Goal: Task Accomplishment & Management: Use online tool/utility

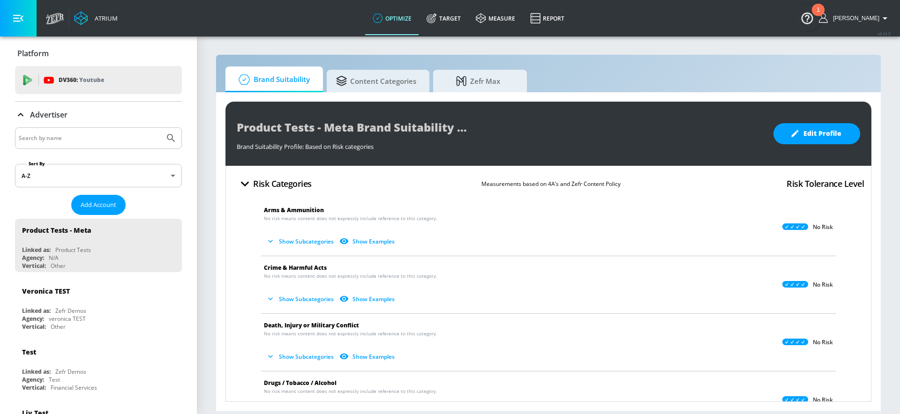
click at [47, 141] on input "Search by name" at bounding box center [90, 138] width 142 height 12
type input "general [PERSON_NAME]"
click at [161, 128] on button "Submit Search" at bounding box center [171, 138] width 21 height 21
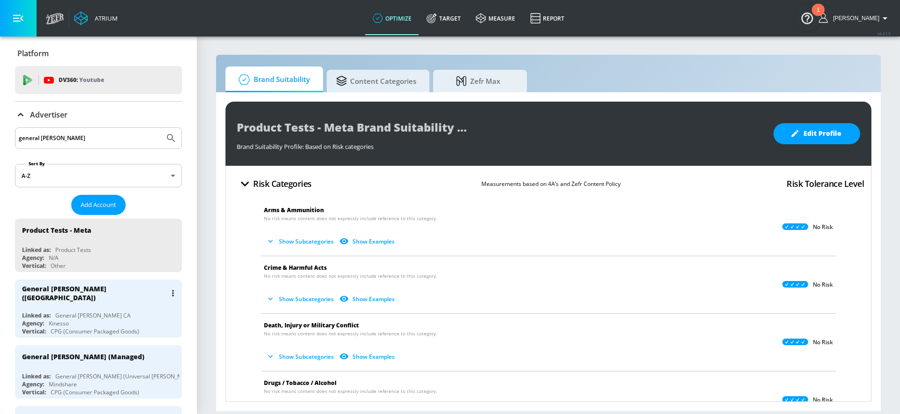
click at [104, 298] on div "General [PERSON_NAME] ([GEOGRAPHIC_DATA])" at bounding box center [100, 293] width 157 height 27
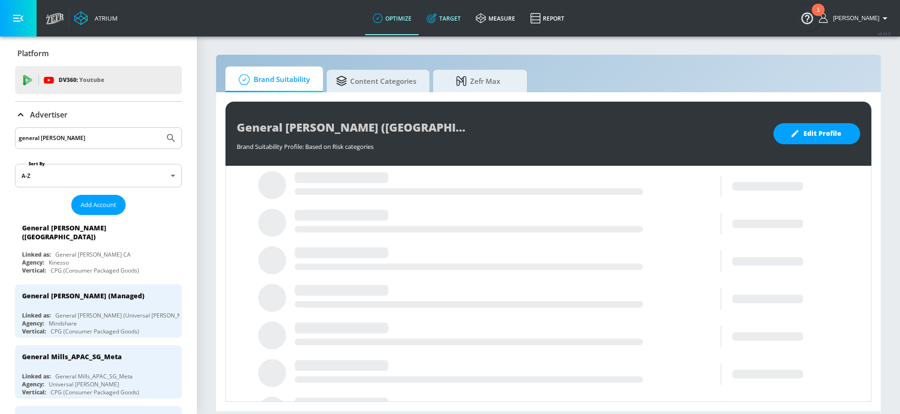
click at [462, 21] on link "Target" at bounding box center [443, 18] width 49 height 34
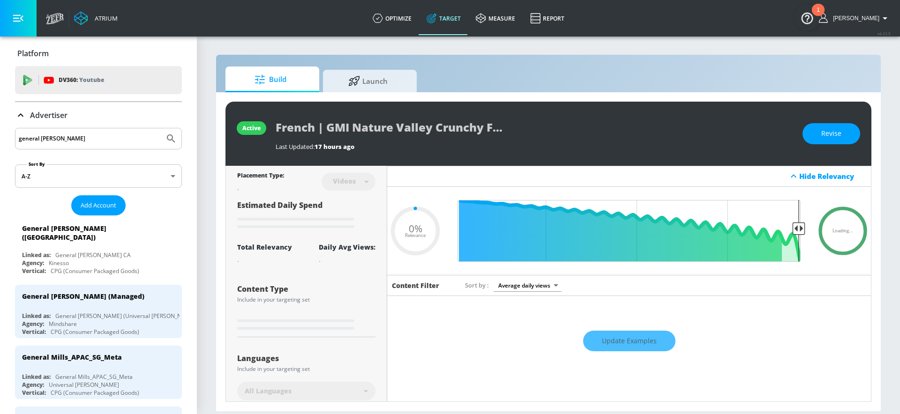
type input "0.05"
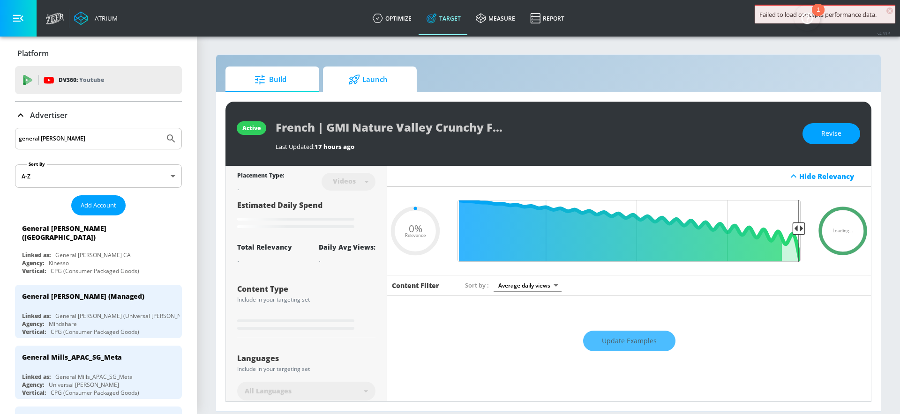
click at [344, 80] on span "Launch" at bounding box center [367, 79] width 71 height 22
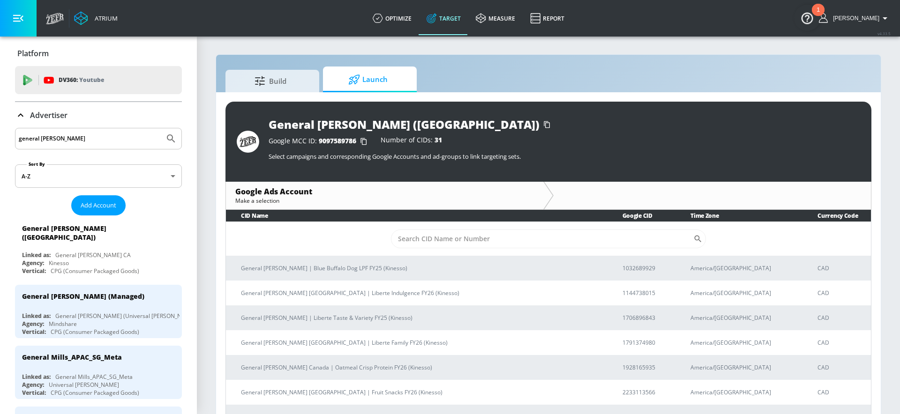
click at [371, 122] on div "General [PERSON_NAME] ([GEOGRAPHIC_DATA])" at bounding box center [403, 124] width 271 height 15
click at [364, 140] on icon "button" at bounding box center [363, 141] width 15 height 15
